Goal: Information Seeking & Learning: Learn about a topic

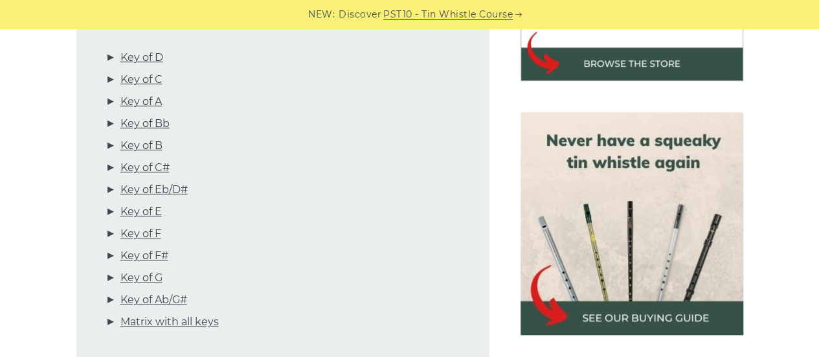
scroll to position [518, 0]
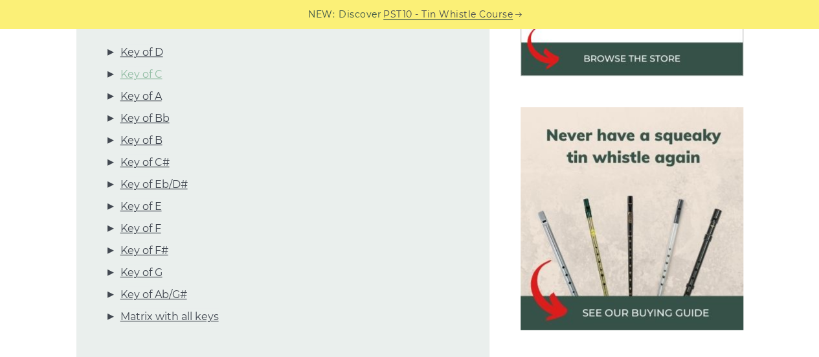
click at [135, 66] on link "Key of C" at bounding box center [141, 74] width 42 height 17
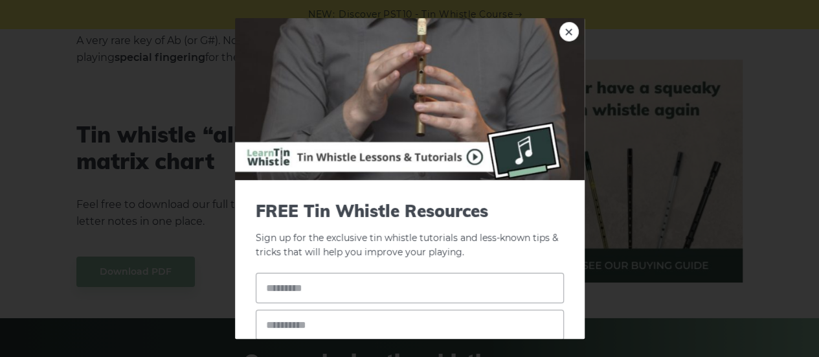
scroll to position [7167, 0]
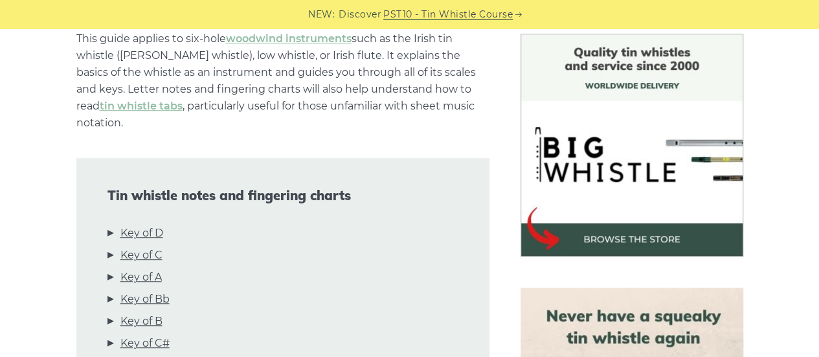
scroll to position [259, 0]
